Goal: Task Accomplishment & Management: Manage account settings

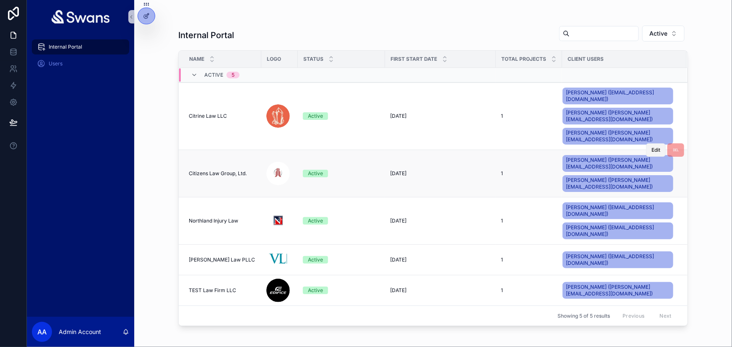
click at [653, 147] on span "Edit" at bounding box center [655, 150] width 9 height 7
click at [660, 143] on button "Edit" at bounding box center [656, 149] width 20 height 13
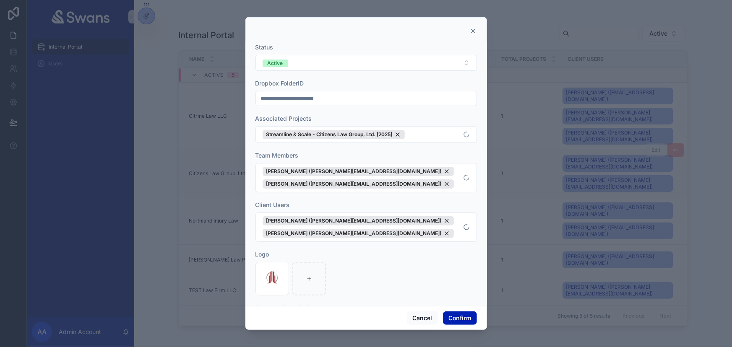
scroll to position [38, 0]
click at [416, 175] on span "[PERSON_NAME] ([PERSON_NAME][EMAIL_ADDRESS][DOMAIN_NAME]) [PERSON_NAME] ([PERSO…" at bounding box center [360, 177] width 197 height 22
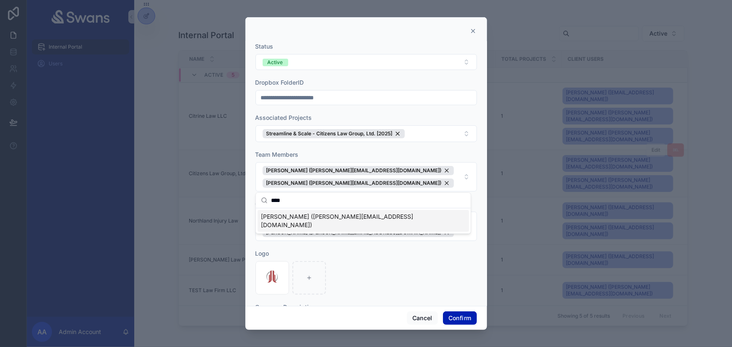
type input "****"
click at [381, 218] on div "[PERSON_NAME] ([PERSON_NAME][EMAIL_ADDRESS][DOMAIN_NAME])" at bounding box center [362, 221] width 211 height 22
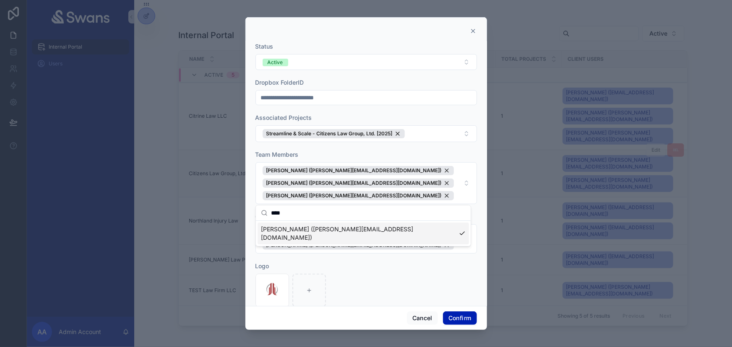
click at [422, 272] on div "Logo Screenshot-2025-01-22-230139 .png" at bounding box center [365, 284] width 221 height 45
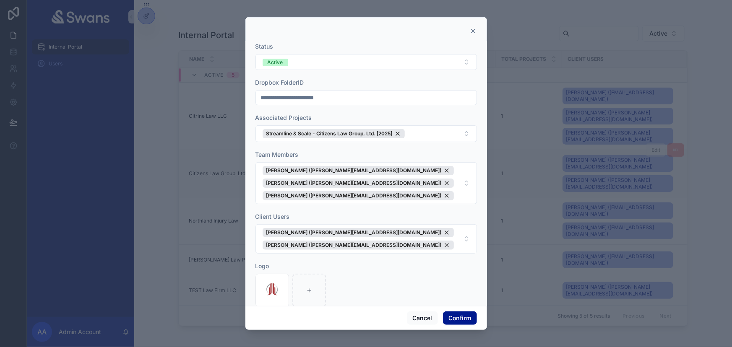
click at [454, 317] on button "Confirm" at bounding box center [460, 317] width 34 height 13
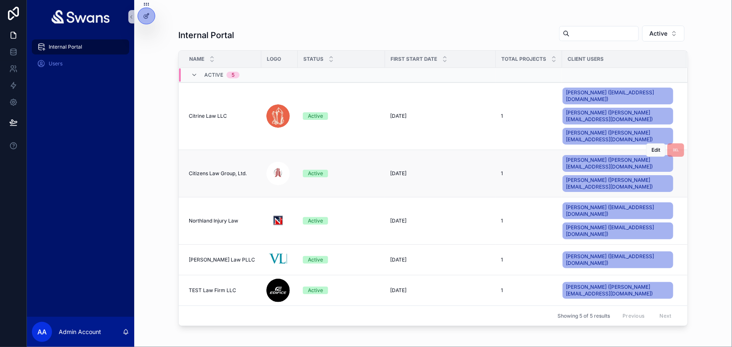
click at [423, 170] on div "[DATE] [DATE]" at bounding box center [440, 173] width 101 height 7
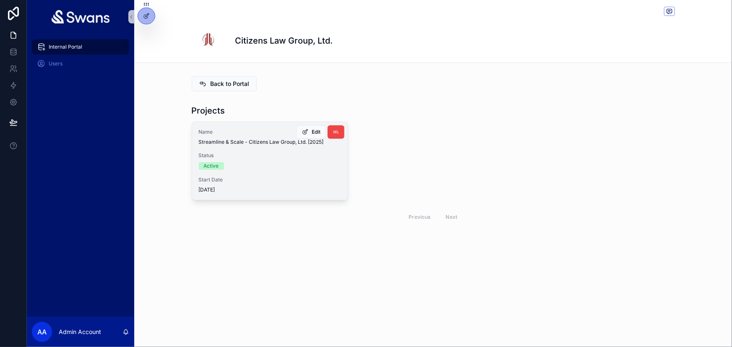
click at [255, 176] on div "Name Streamline & Scale - Citizens Law Group, Ltd. [2025] Status Active Start D…" at bounding box center [270, 161] width 156 height 78
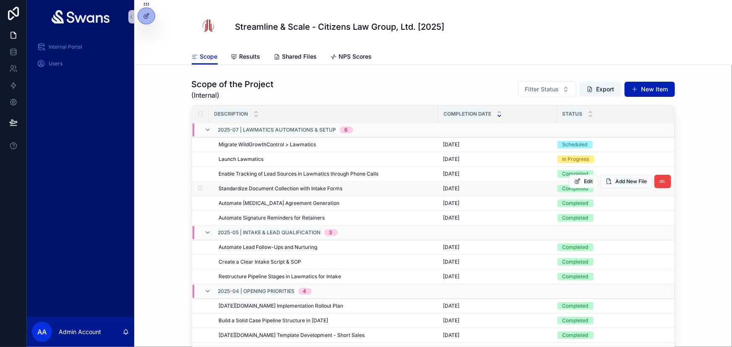
click at [299, 188] on span "Standardize Document Collection with Intake Forms" at bounding box center [281, 188] width 124 height 7
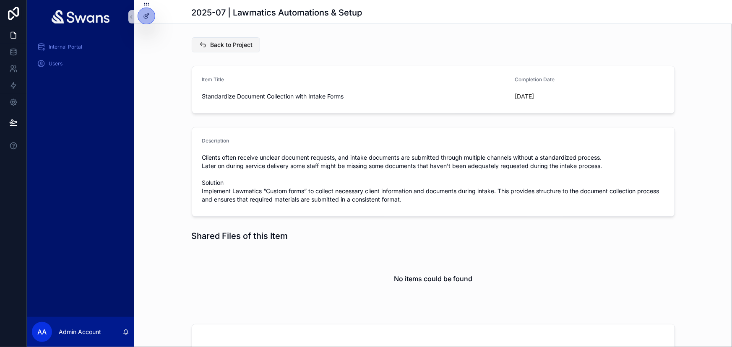
click at [239, 47] on span "Back to Project" at bounding box center [231, 45] width 42 height 8
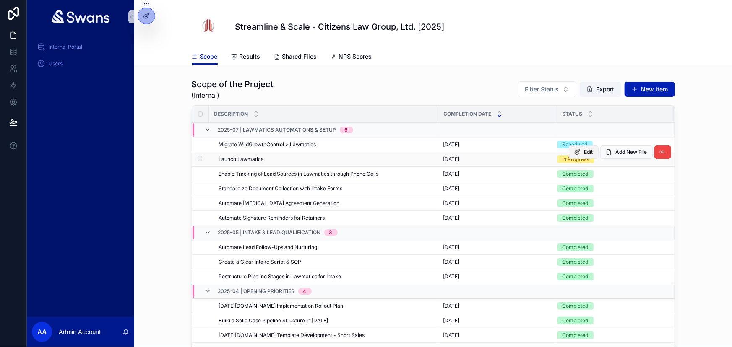
click at [584, 151] on span "Edit" at bounding box center [588, 152] width 9 height 7
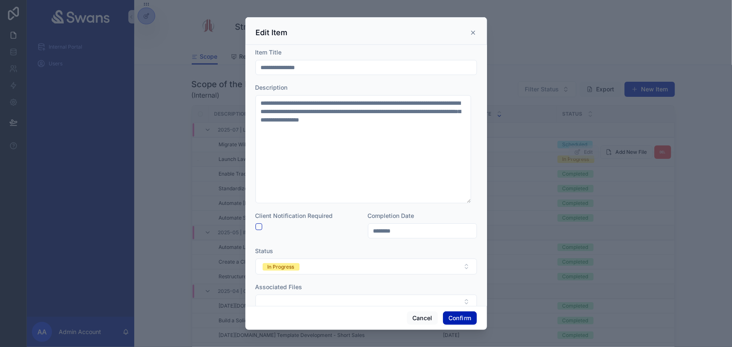
click at [474, 29] on div "Edit Item" at bounding box center [366, 33] width 221 height 10
click at [474, 32] on icon at bounding box center [473, 32] width 7 height 7
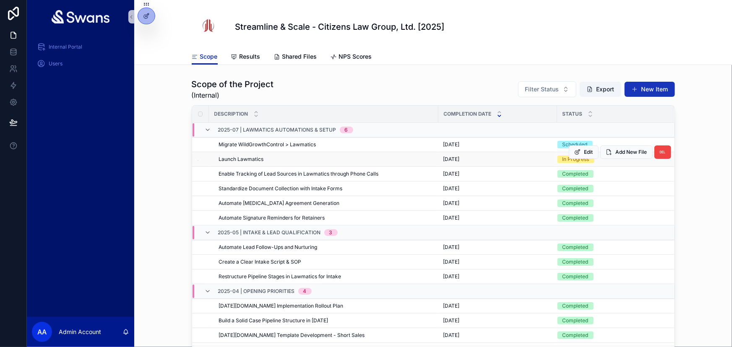
click at [643, 87] on button "New Item" at bounding box center [649, 89] width 50 height 15
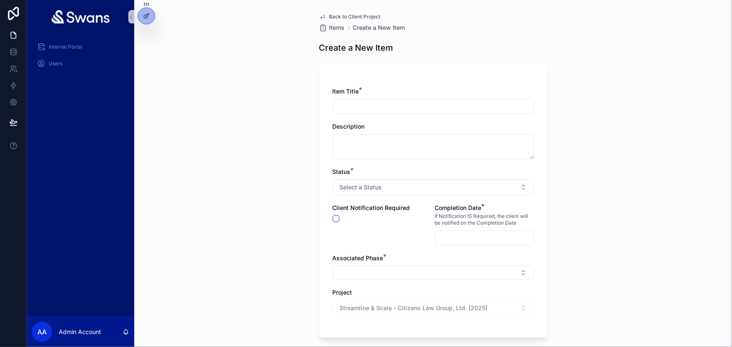
click at [394, 101] on input "scrollable content" at bounding box center [433, 107] width 200 height 12
click at [344, 13] on div "Back to Client Project Items Create a New Item Create a New Item Item Title * D…" at bounding box center [432, 210] width 241 height 420
click at [324, 16] on link "Back to Client Project" at bounding box center [350, 16] width 62 height 7
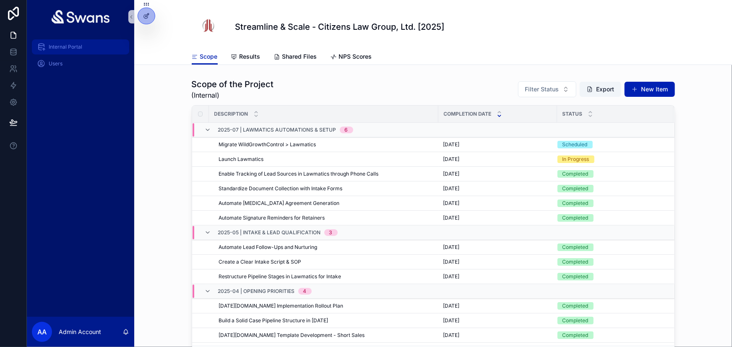
click at [93, 46] on div "Internal Portal" at bounding box center [80, 46] width 87 height 13
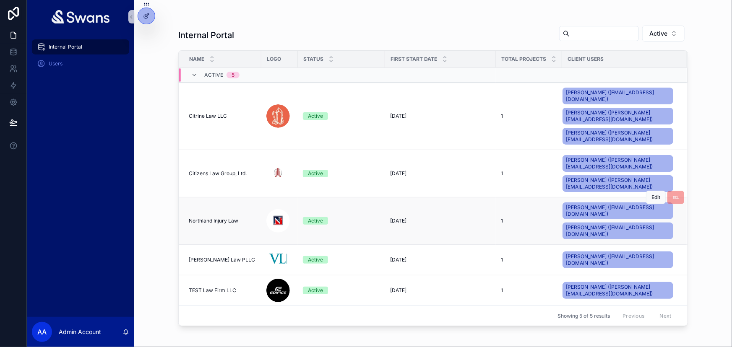
click at [238, 197] on td "Northland Injury Law Northland Injury Law" at bounding box center [220, 220] width 83 height 47
click at [233, 218] on span "Northland Injury Law" at bounding box center [213, 221] width 49 height 7
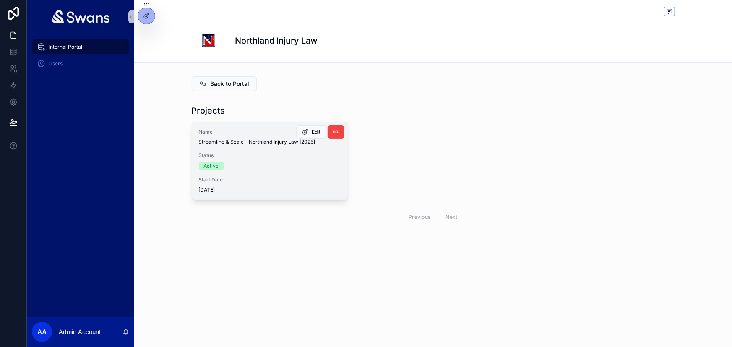
click at [246, 160] on div "Status Active" at bounding box center [270, 161] width 142 height 18
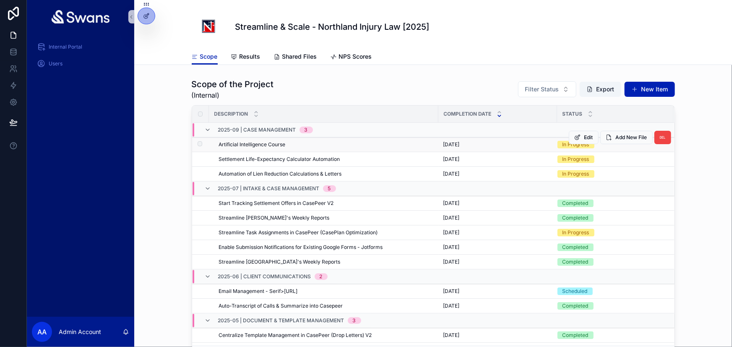
click at [412, 147] on div "Artificial Intelligence Course Artificial Intelligence Course" at bounding box center [326, 144] width 214 height 7
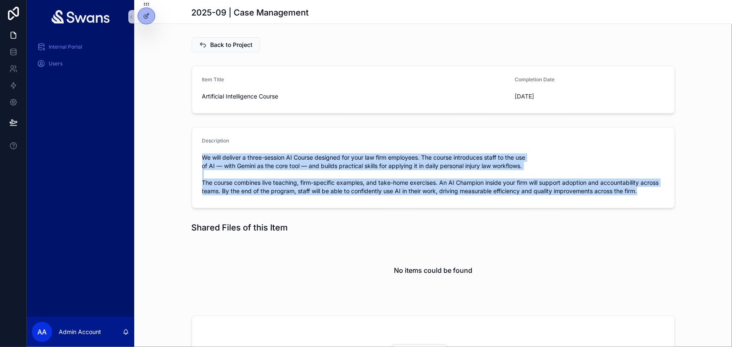
drag, startPoint x: 197, startPoint y: 156, endPoint x: 675, endPoint y: 190, distance: 479.5
click at [675, 190] on div "Description We will deliver a three-session AI Course designed for your law fir…" at bounding box center [432, 168] width 597 height 88
copy span "We will deliver a three-session AI Course designed for your law firm employees.…"
click at [221, 42] on span "Back to Project" at bounding box center [231, 45] width 42 height 8
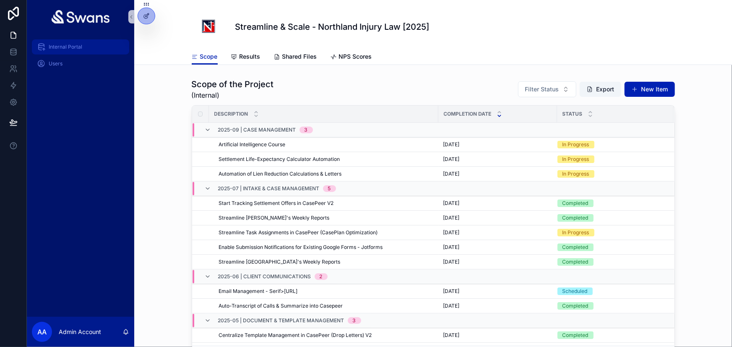
click at [85, 44] on div "Internal Portal" at bounding box center [80, 46] width 87 height 13
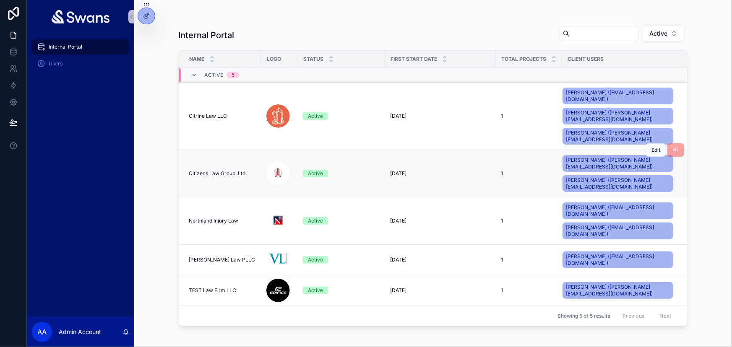
click at [231, 170] on span "Citizens Law Group, Ltd." at bounding box center [218, 173] width 58 height 7
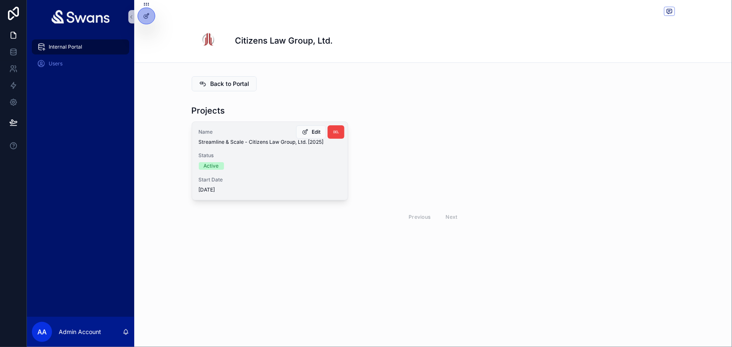
click at [280, 151] on div "Name Streamline & Scale - Citizens Law Group, Ltd. [2025] Status Active Start D…" at bounding box center [270, 161] width 156 height 78
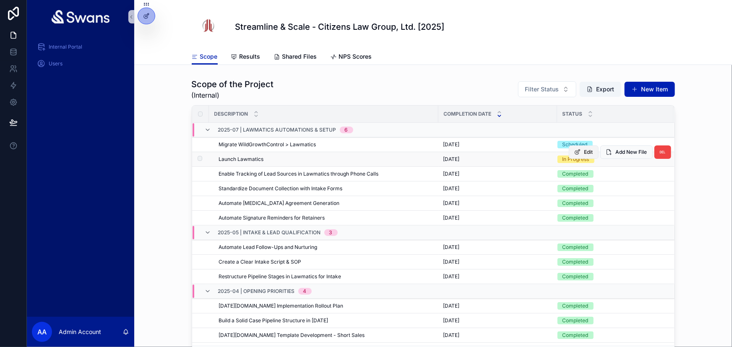
click at [584, 155] on span "Edit" at bounding box center [588, 152] width 9 height 7
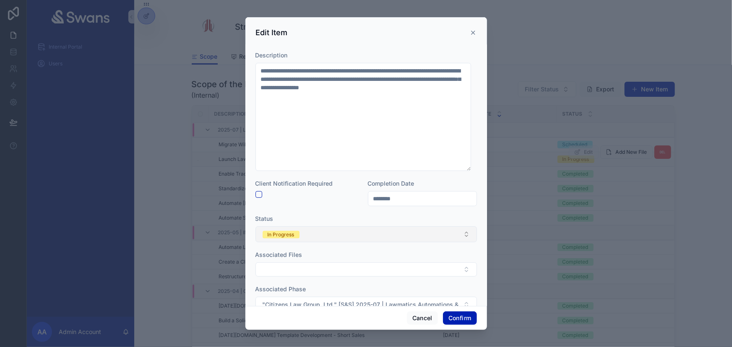
scroll to position [38, 0]
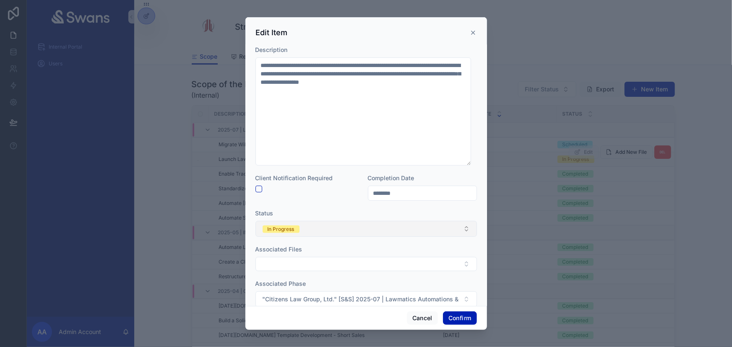
click at [380, 222] on button "In Progress" at bounding box center [365, 229] width 221 height 16
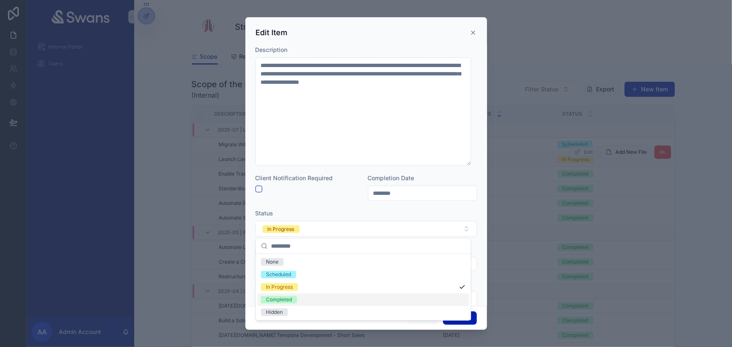
click at [339, 300] on div "Completed" at bounding box center [362, 299] width 211 height 13
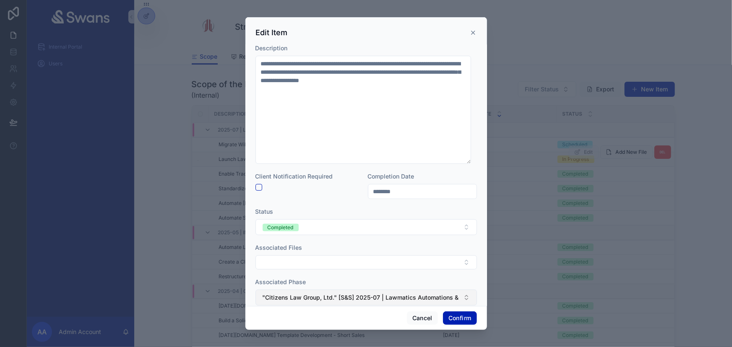
scroll to position [0, 0]
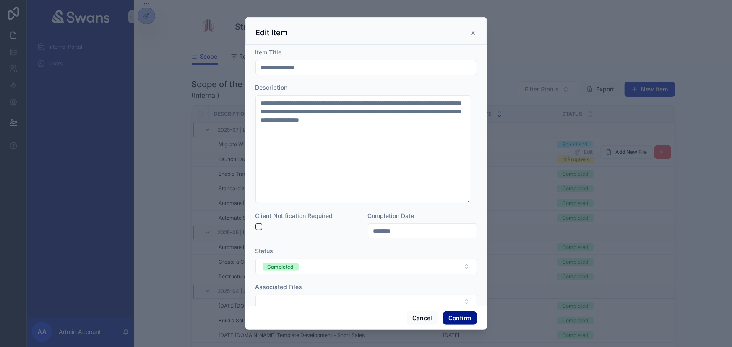
click at [457, 316] on button "Confirm" at bounding box center [460, 317] width 34 height 13
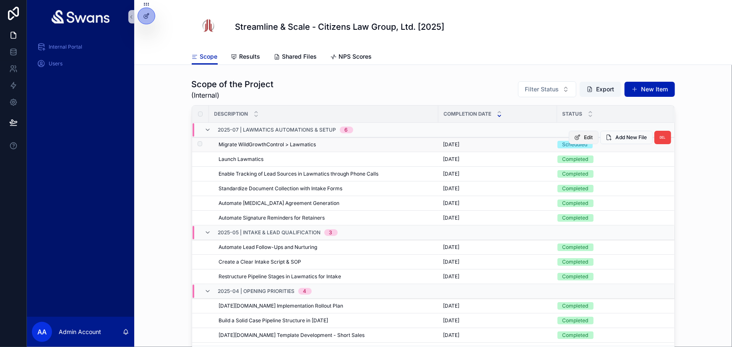
click at [575, 143] on button "Edit" at bounding box center [583, 137] width 30 height 13
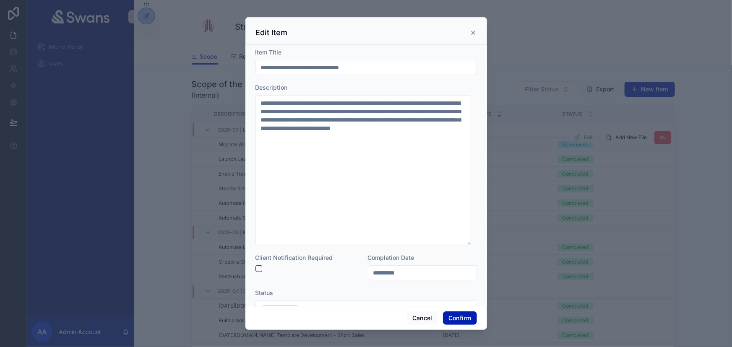
click at [476, 34] on icon at bounding box center [473, 32] width 7 height 7
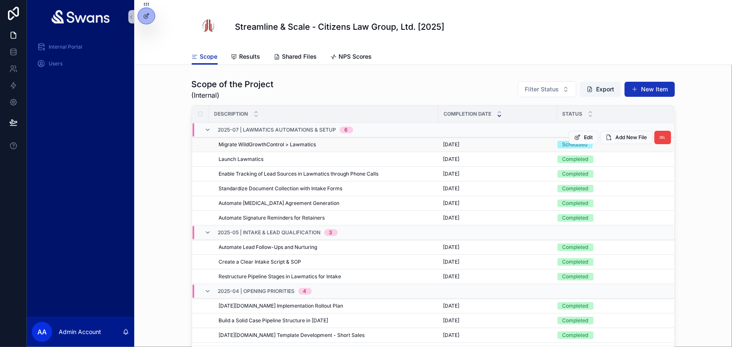
click at [646, 84] on button "New Item" at bounding box center [649, 89] width 50 height 15
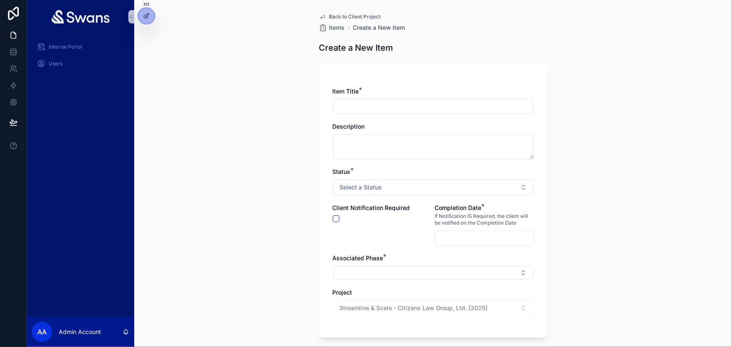
click at [428, 101] on input "scrollable content" at bounding box center [433, 107] width 200 height 12
paste input "**********"
type input "**********"
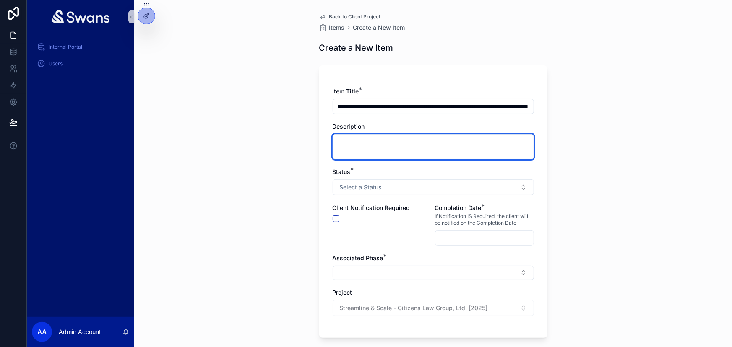
scroll to position [0, 0]
click at [393, 135] on textarea "scrollable content" at bounding box center [432, 146] width 201 height 25
paste textarea "**********"
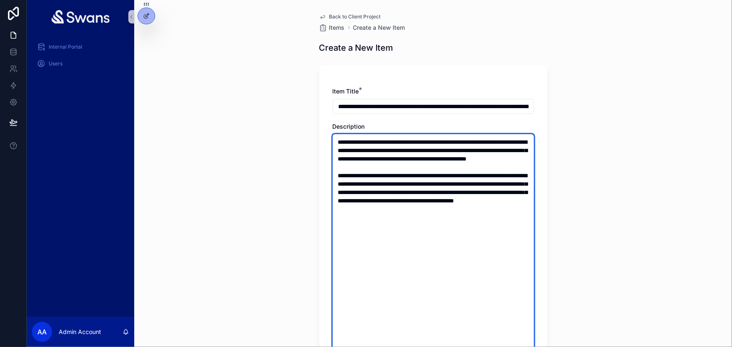
type textarea "**********"
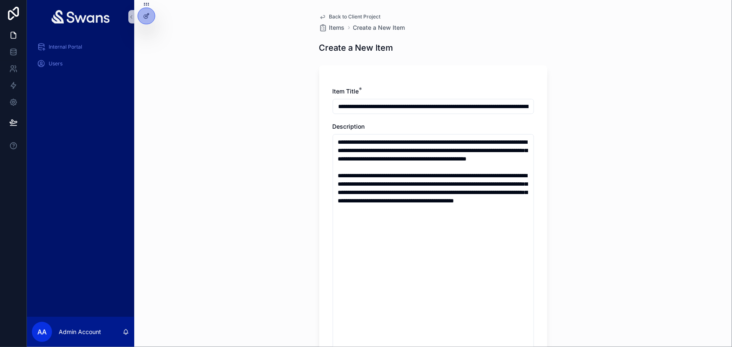
click at [407, 101] on input "**********" at bounding box center [433, 107] width 200 height 12
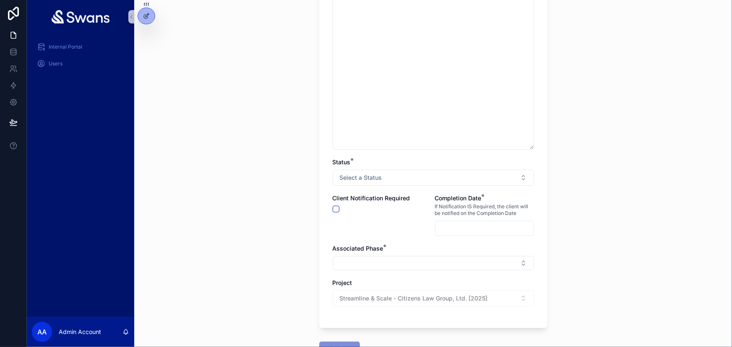
scroll to position [267, 0]
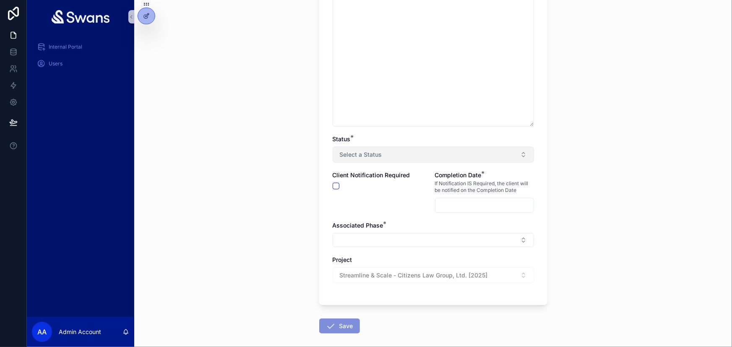
type input "*********"
click at [402, 147] on button "Select a Status" at bounding box center [432, 155] width 201 height 16
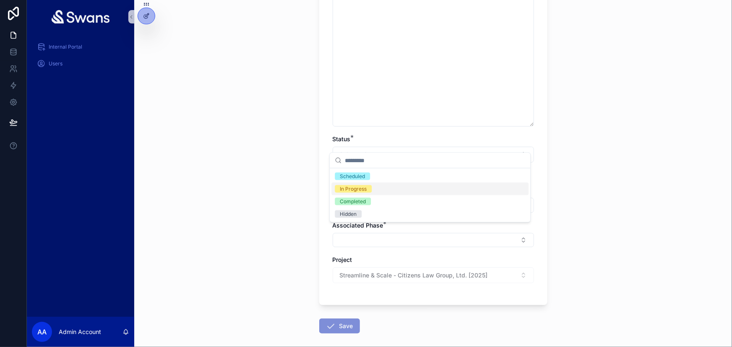
click at [394, 189] on div "In Progress" at bounding box center [429, 189] width 197 height 13
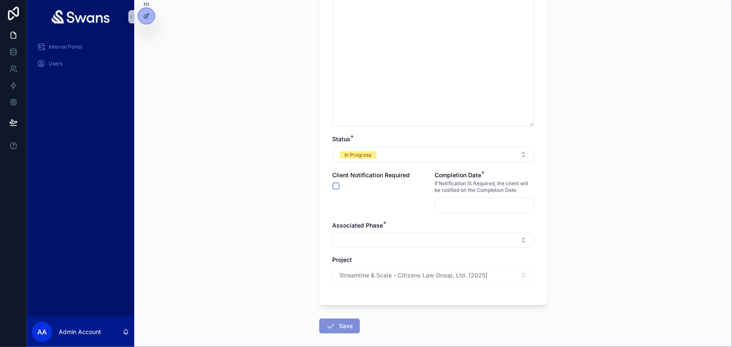
click at [465, 200] on input "scrollable content" at bounding box center [484, 206] width 98 height 12
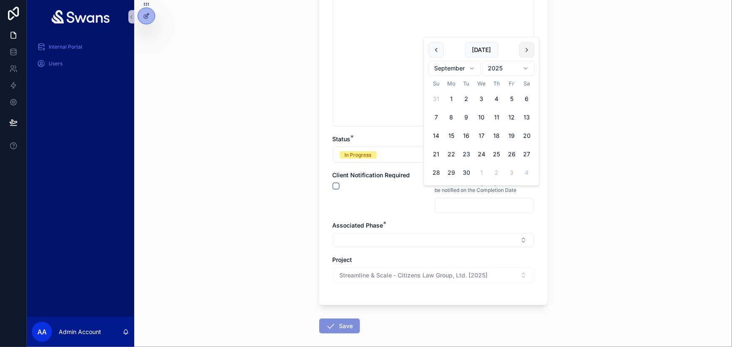
click at [526, 43] on button "scrollable content" at bounding box center [526, 49] width 15 height 15
click at [512, 175] on button "31" at bounding box center [511, 172] width 15 height 15
type input "**********"
click at [574, 153] on div "**********" at bounding box center [432, 173] width 597 height 347
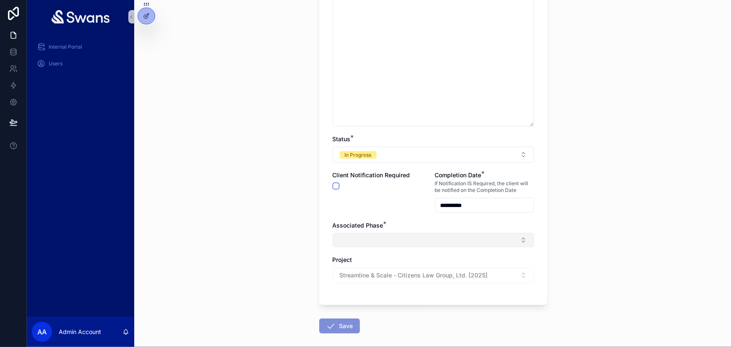
click at [439, 233] on button "Select Button" at bounding box center [432, 240] width 201 height 14
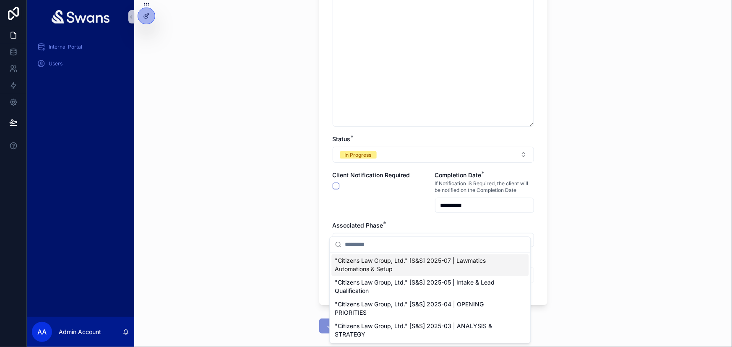
click at [424, 262] on span ""Citizens Law Group, Ltd." [S&S] 2025-07 | Lawmatics Automations & Setup" at bounding box center [425, 265] width 180 height 17
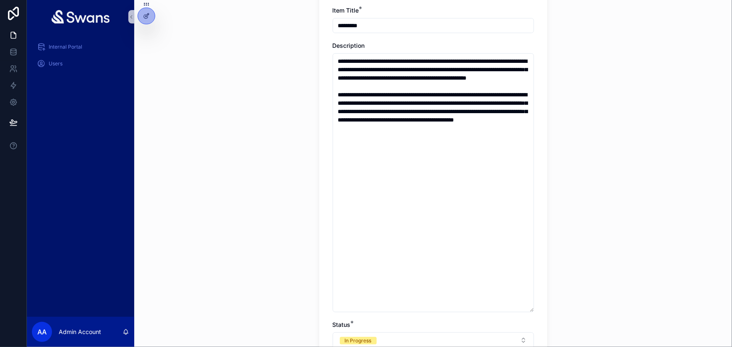
scroll to position [76, 0]
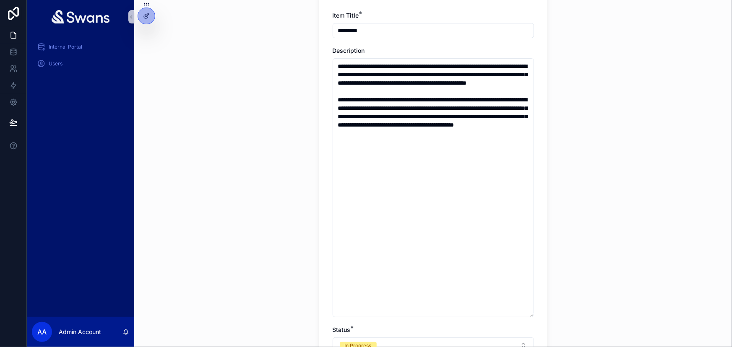
click at [400, 25] on input "*********" at bounding box center [433, 31] width 200 height 12
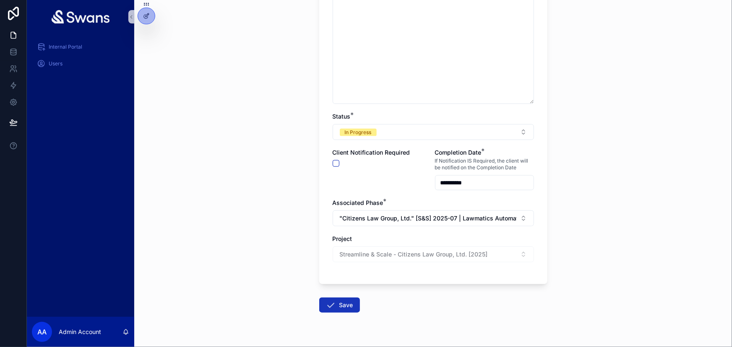
scroll to position [296, 0]
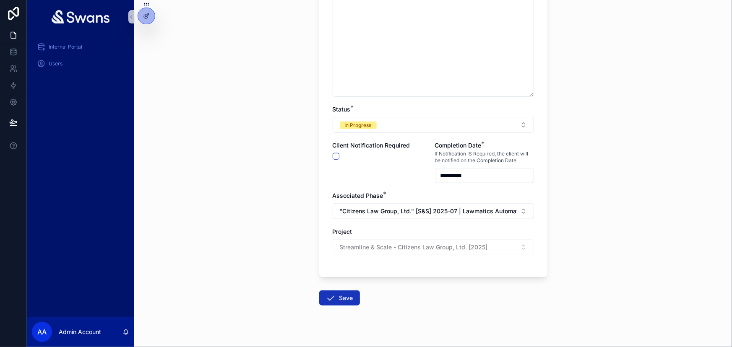
type input "**********"
click at [348, 291] on button "Save" at bounding box center [339, 298] width 41 height 15
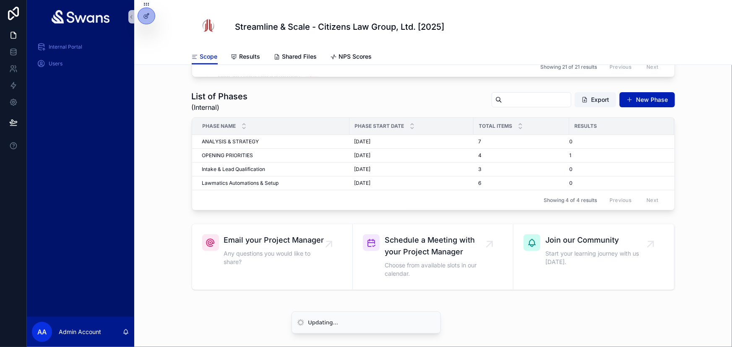
scroll to position [294, 0]
click at [655, 96] on button "New Phase" at bounding box center [646, 99] width 55 height 15
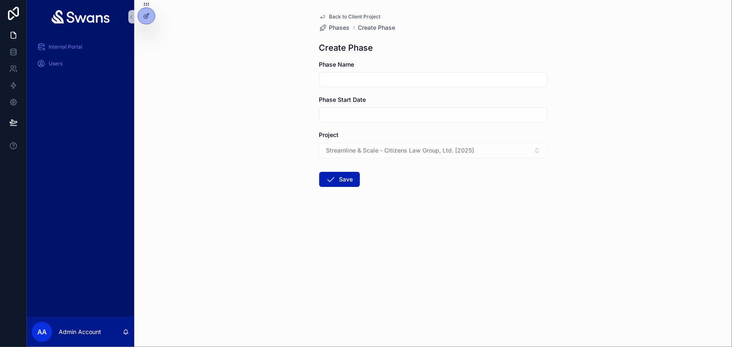
click at [402, 74] on input "scrollable content" at bounding box center [432, 80] width 227 height 12
type input "**********"
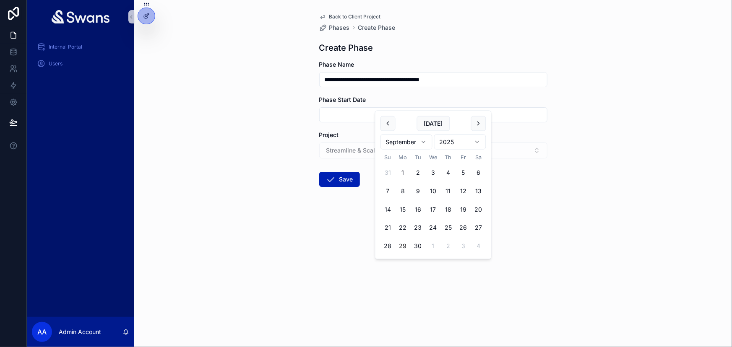
click at [379, 109] on input "scrollable content" at bounding box center [432, 115] width 227 height 12
click at [389, 123] on button "scrollable content" at bounding box center [387, 123] width 15 height 15
click at [482, 122] on button "scrollable content" at bounding box center [478, 123] width 15 height 15
click at [399, 244] on button "29" at bounding box center [402, 246] width 15 height 15
type input "*********"
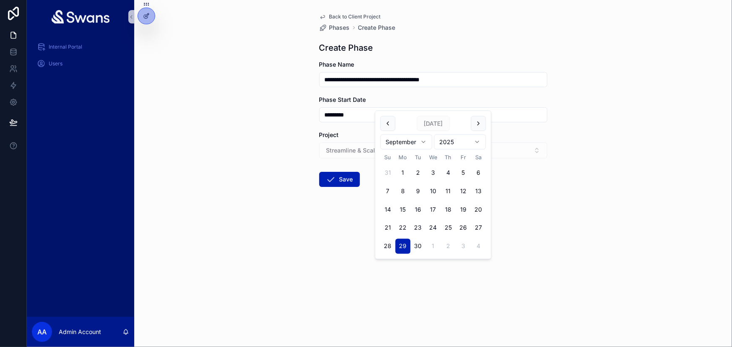
click at [359, 242] on div "**********" at bounding box center [432, 173] width 597 height 347
click at [347, 172] on button "Save" at bounding box center [339, 179] width 41 height 15
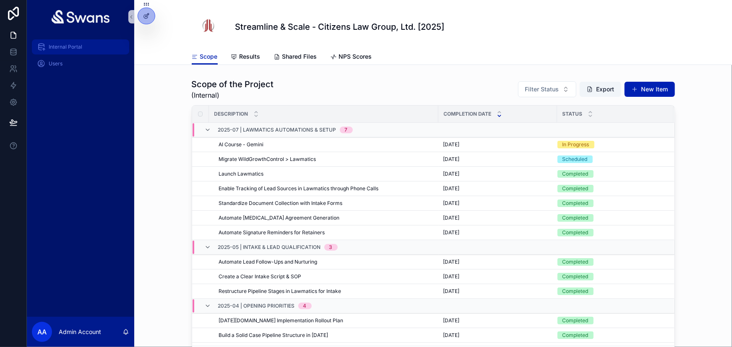
drag, startPoint x: 95, startPoint y: 49, endPoint x: 109, endPoint y: 47, distance: 14.4
click at [95, 49] on div "Internal Portal" at bounding box center [80, 46] width 87 height 13
